Goal: Information Seeking & Learning: Learn about a topic

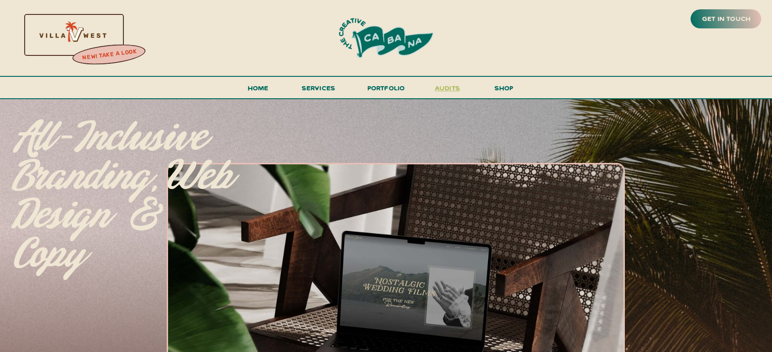
click at [453, 92] on h3 "audits" at bounding box center [447, 90] width 28 height 16
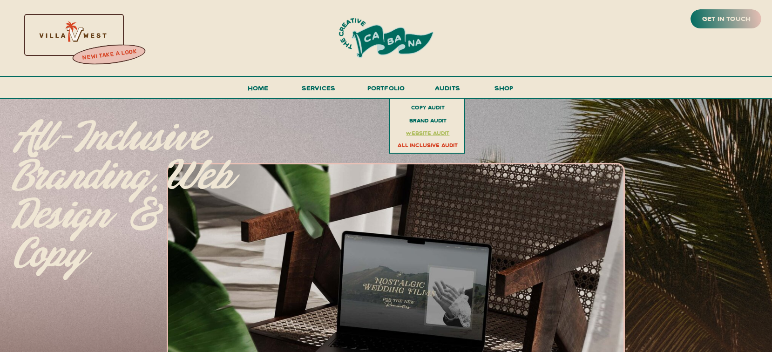
click at [431, 130] on h3 "website audit" at bounding box center [428, 133] width 68 height 10
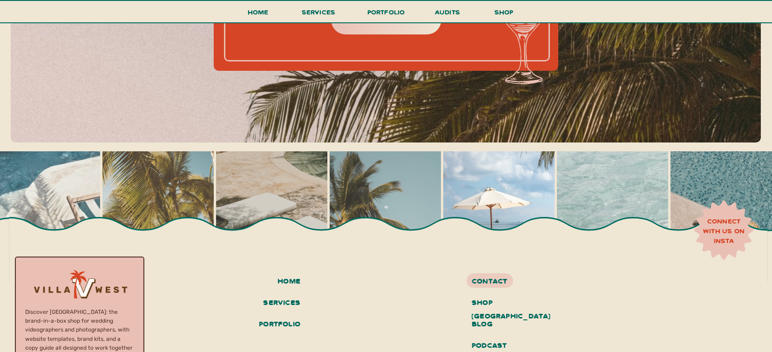
scroll to position [4071, 0]
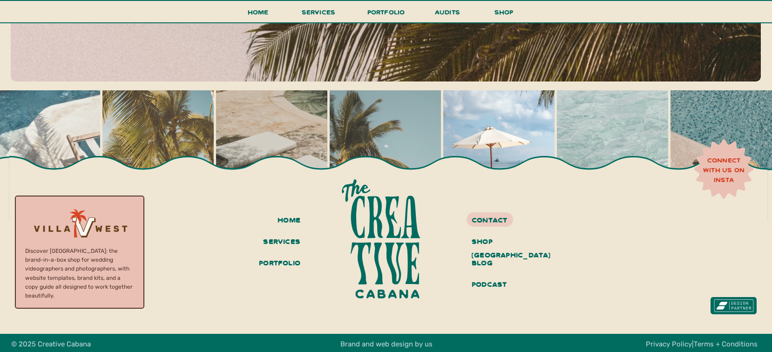
click at [737, 306] on div at bounding box center [734, 305] width 40 height 13
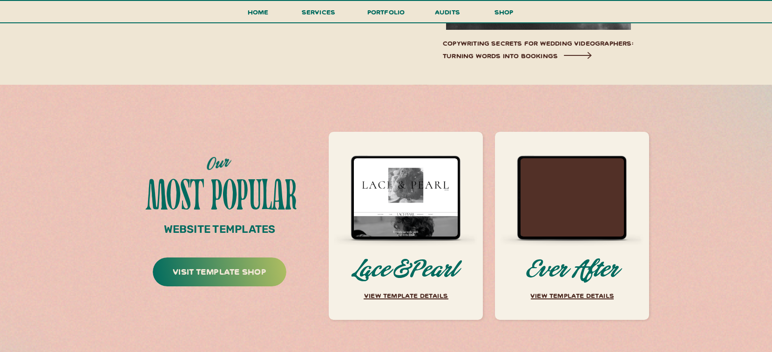
scroll to position [3460, 0]
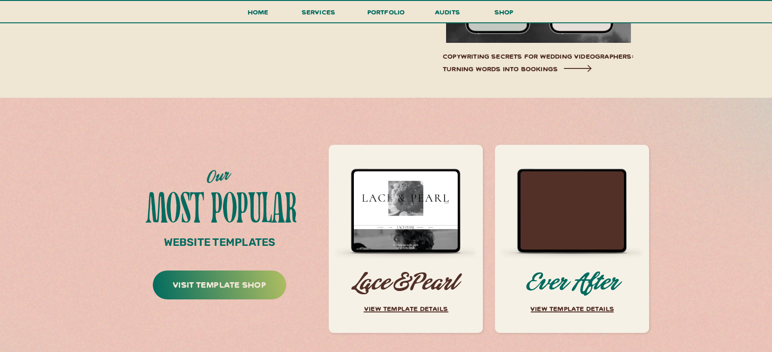
click at [435, 278] on h3 "Lace&Pearl" at bounding box center [405, 284] width 107 height 26
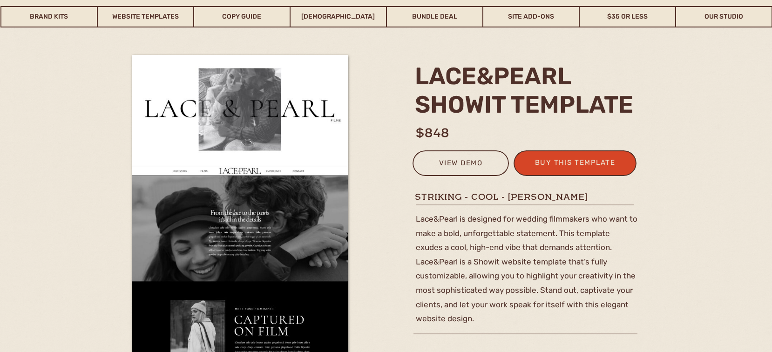
scroll to position [71, 0]
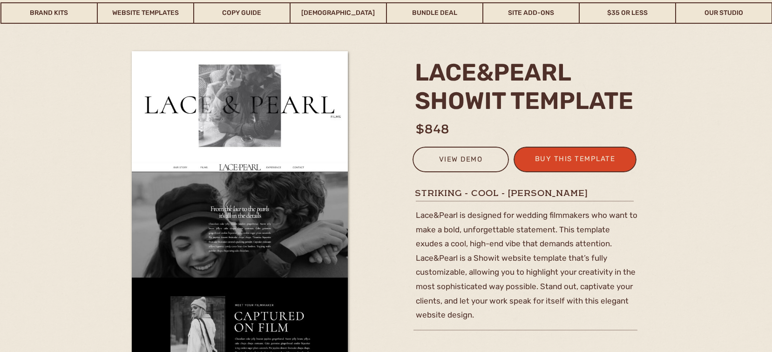
click at [537, 150] on div at bounding box center [575, 160] width 123 height 26
click at [543, 164] on div "buy this template" at bounding box center [574, 160] width 91 height 15
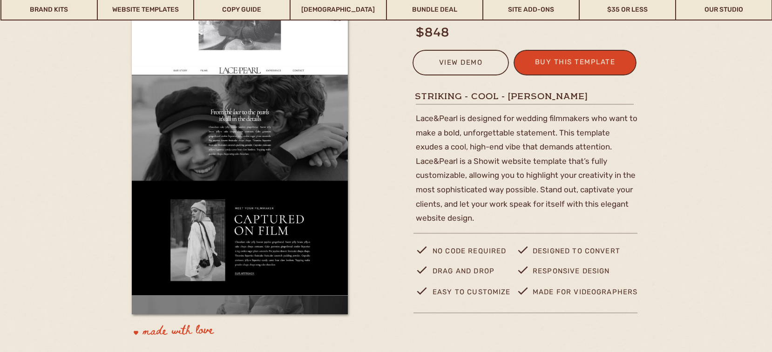
scroll to position [16, 0]
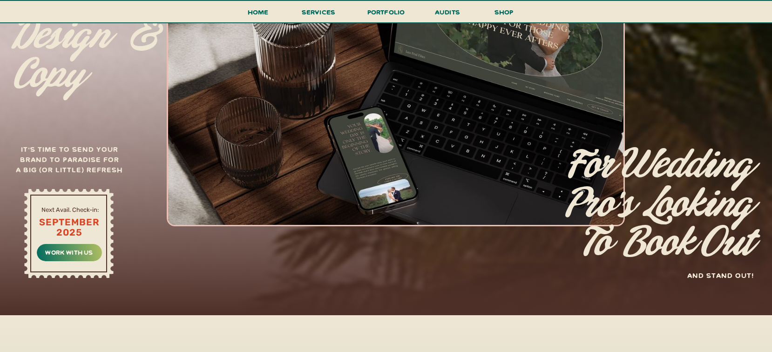
scroll to position [185, 0]
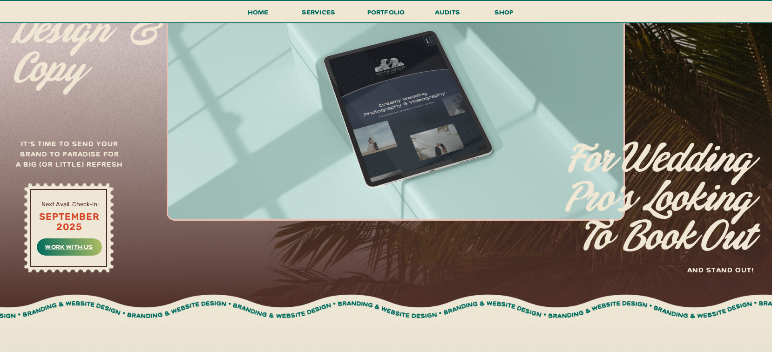
click at [73, 246] on h3 "work with us" at bounding box center [69, 246] width 53 height 10
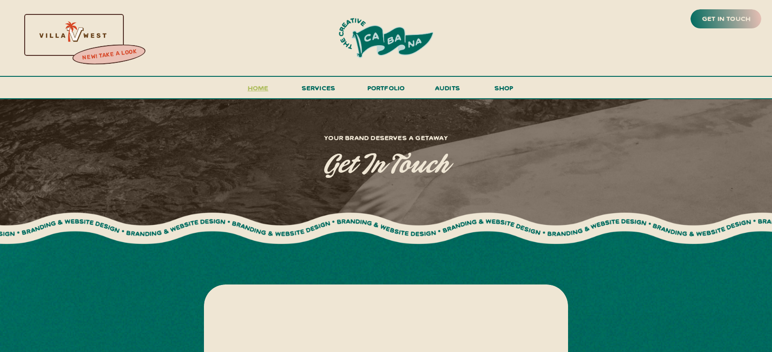
click at [264, 86] on h3 "Home" at bounding box center [258, 90] width 29 height 17
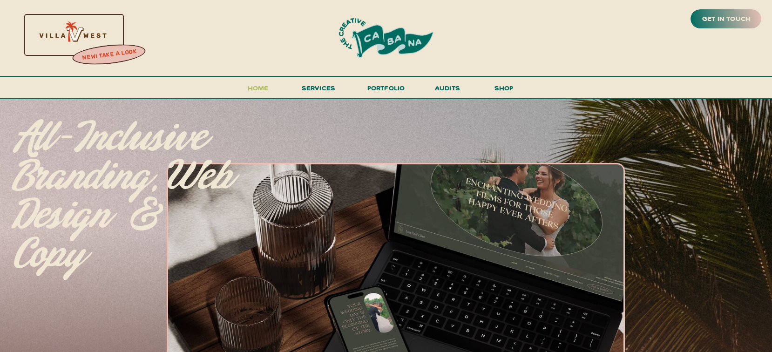
click at [257, 88] on h3 "Home" at bounding box center [258, 90] width 29 height 17
click at [320, 88] on span "services" at bounding box center [319, 87] width 34 height 9
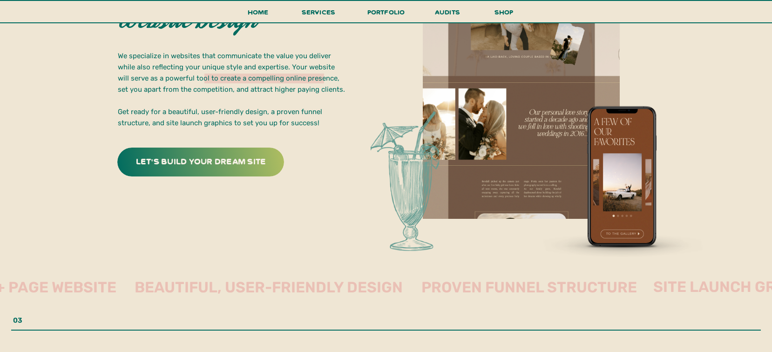
scroll to position [1773, 0]
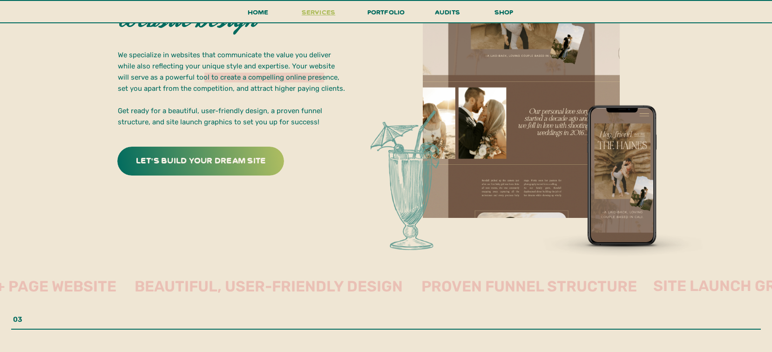
click at [321, 12] on span "services" at bounding box center [319, 11] width 34 height 9
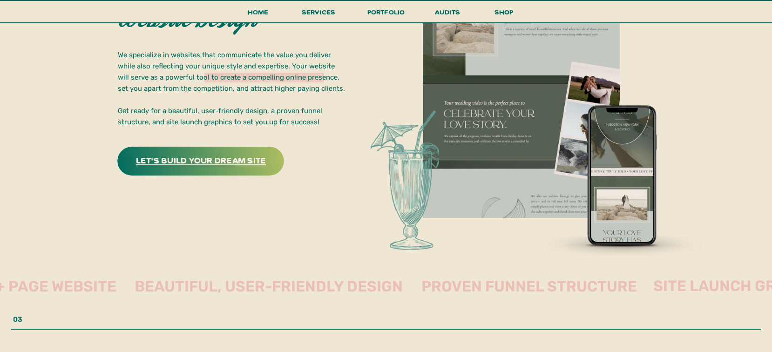
click at [219, 156] on h3 "let's build your dream site" at bounding box center [201, 160] width 146 height 14
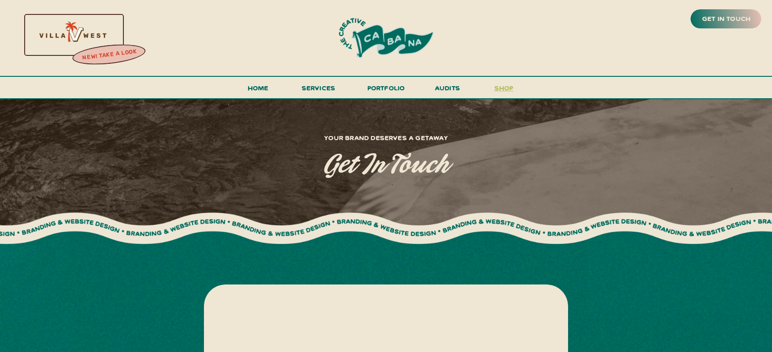
click at [507, 88] on h3 "shop" at bounding box center [503, 90] width 45 height 16
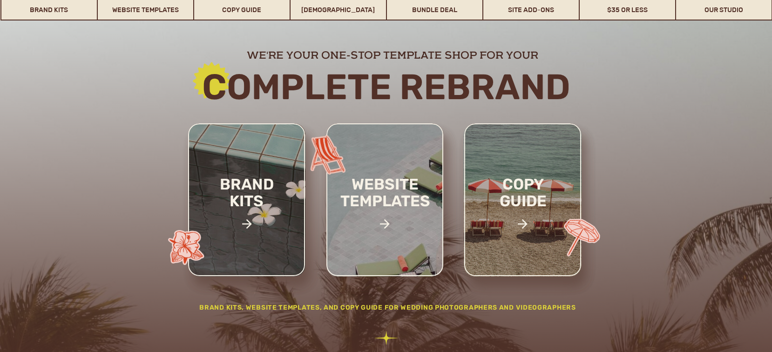
scroll to position [81, 0]
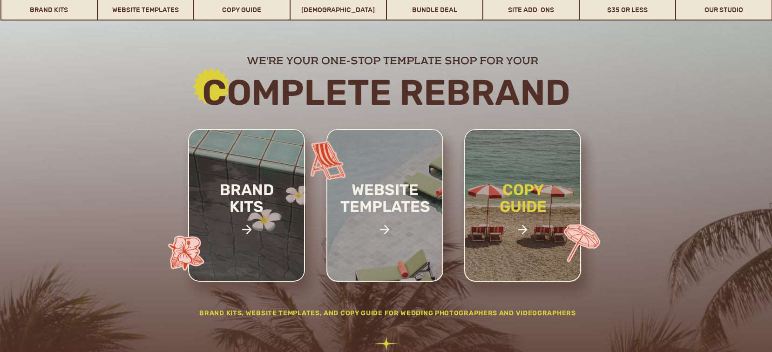
click at [525, 209] on h2 "copy guide" at bounding box center [523, 214] width 86 height 65
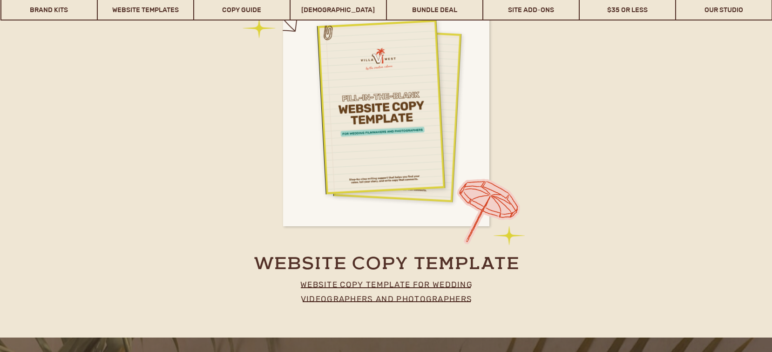
scroll to position [4515, 0]
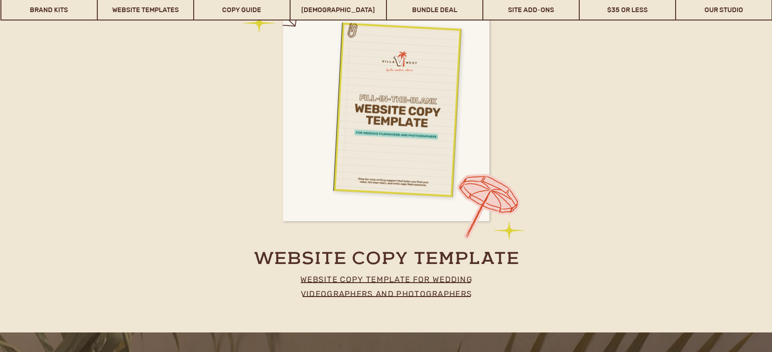
click at [407, 130] on div at bounding box center [381, 102] width 129 height 176
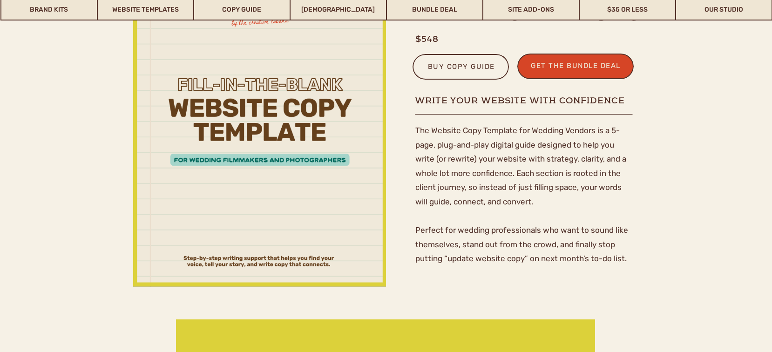
scroll to position [195, 0]
